Goal: Check status: Check status

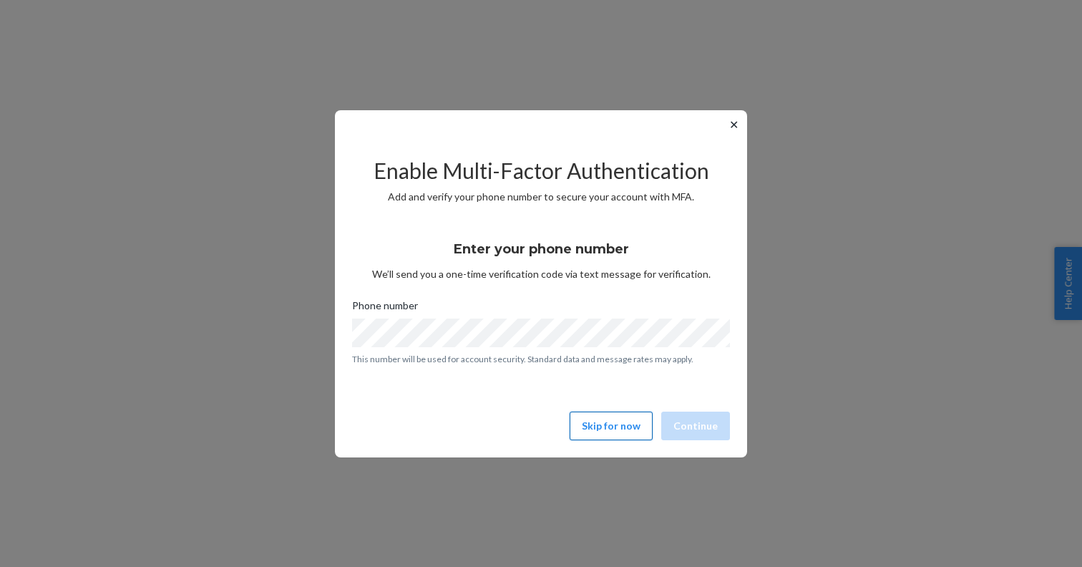
click at [615, 437] on button "Skip for now" at bounding box center [611, 426] width 83 height 29
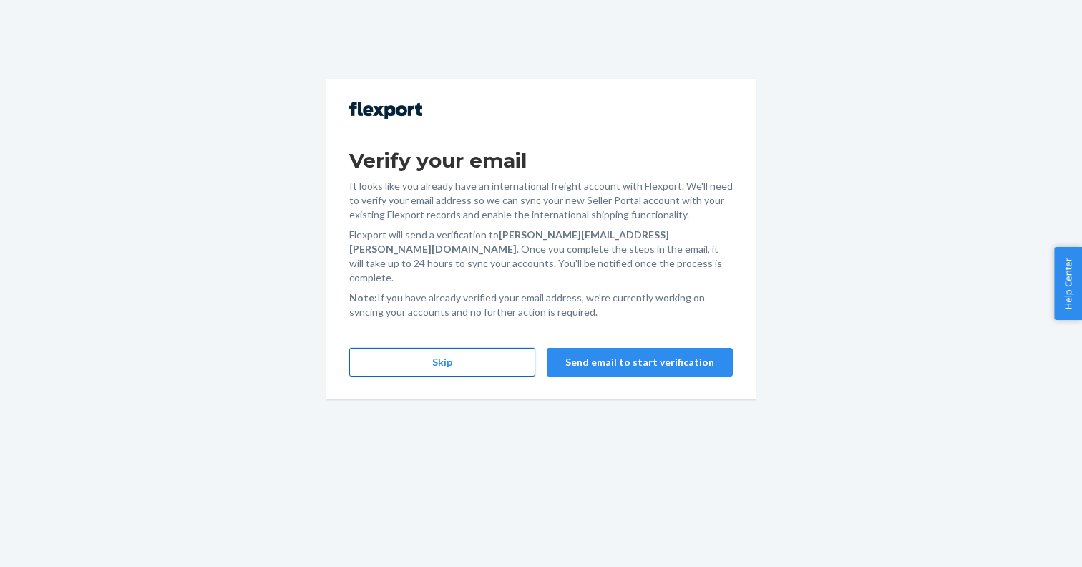
click at [505, 348] on button "Skip" at bounding box center [442, 362] width 186 height 29
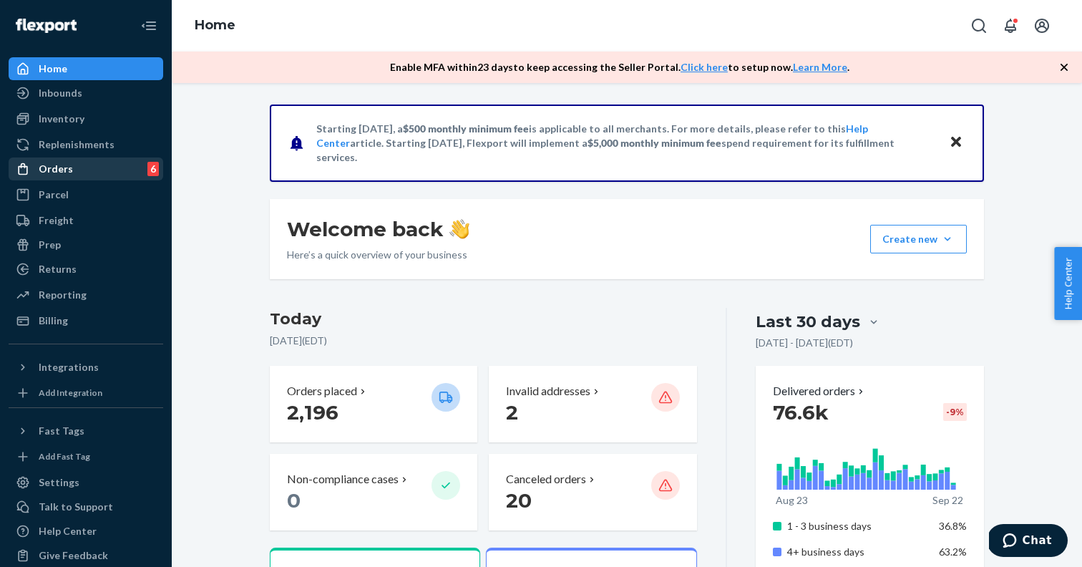
click at [67, 166] on div "Orders" at bounding box center [56, 169] width 34 height 14
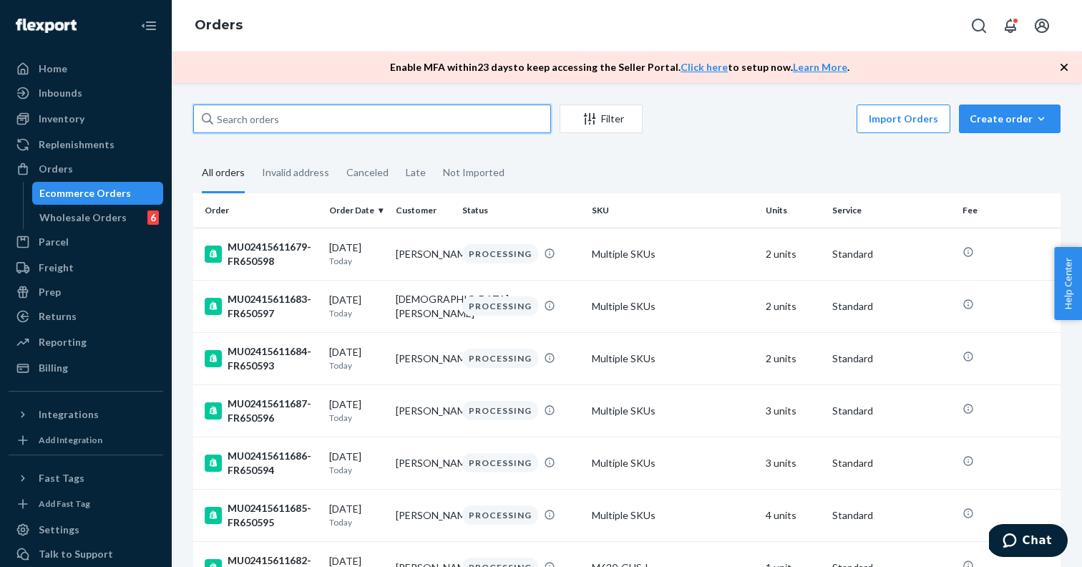
click at [405, 112] on input "text" at bounding box center [372, 119] width 358 height 29
paste input "6920075673750"
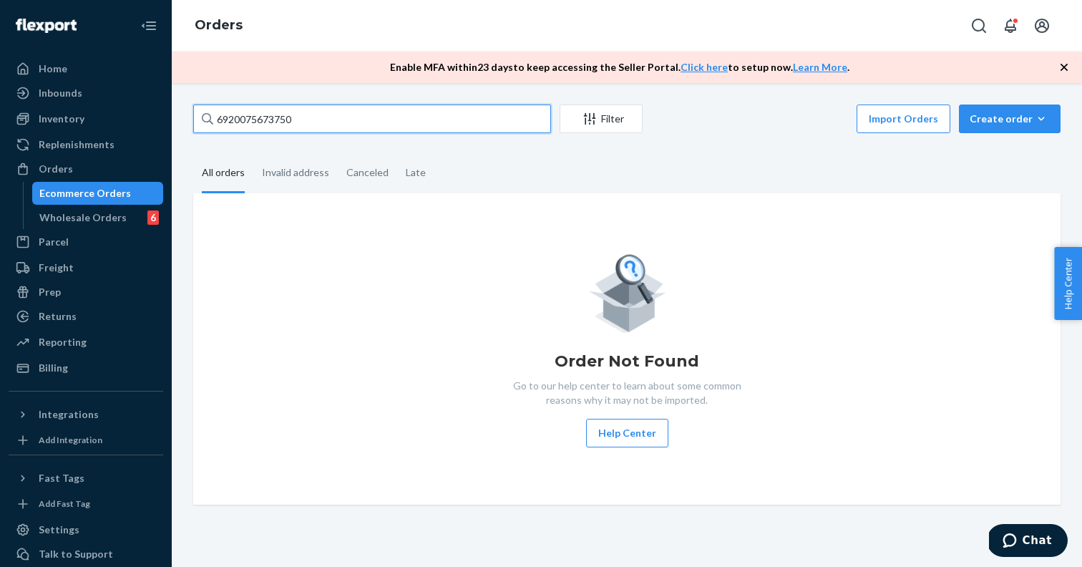
paste input "MU02415465274"
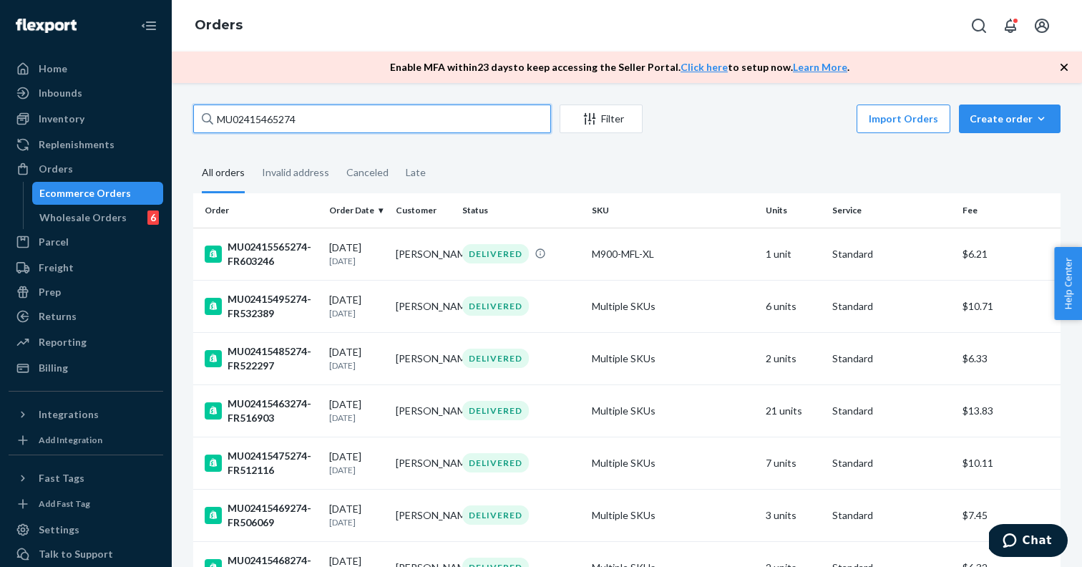
click at [296, 116] on input "MU02415465274" at bounding box center [372, 119] width 358 height 29
paste input "90535"
type input "MU02415490535"
